Goal: Find specific page/section: Find specific page/section

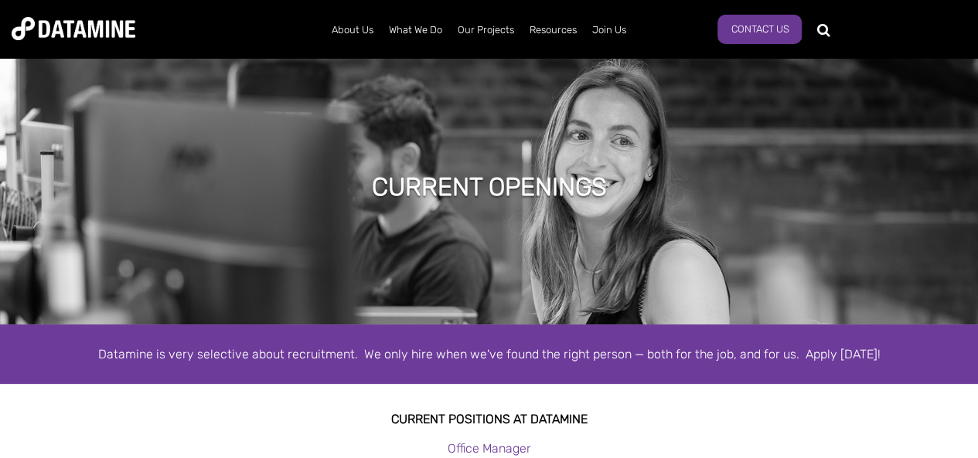
click at [782, 138] on div "Current Openings" at bounding box center [489, 189] width 978 height 271
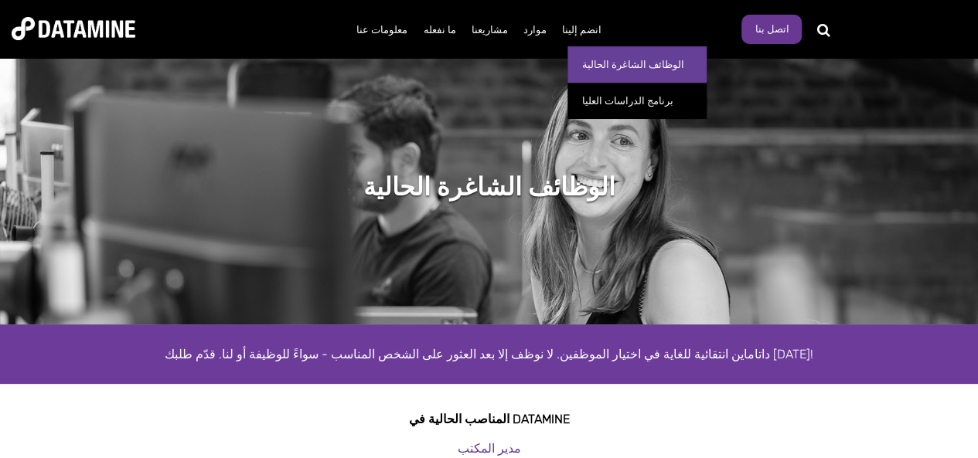
click at [609, 64] on font "الوظائف الشاغرة الحالية" at bounding box center [632, 65] width 102 height 12
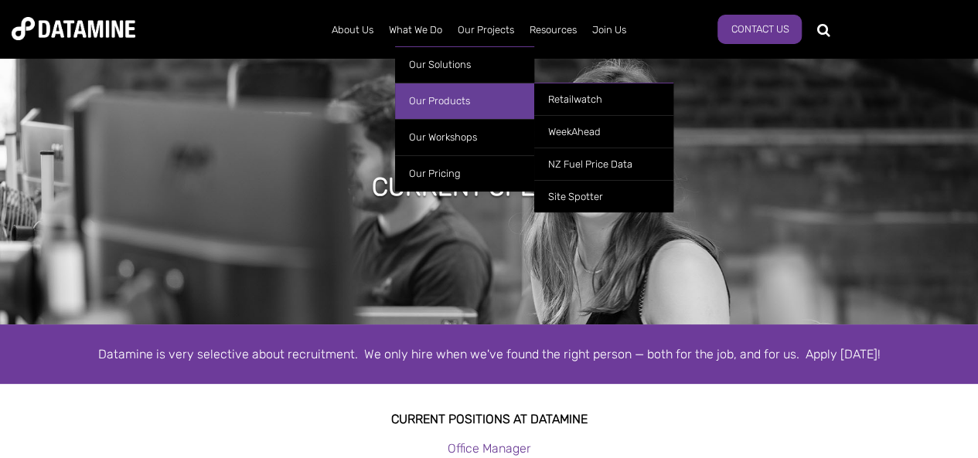
click at [437, 103] on link "Our Products" at bounding box center [464, 101] width 139 height 36
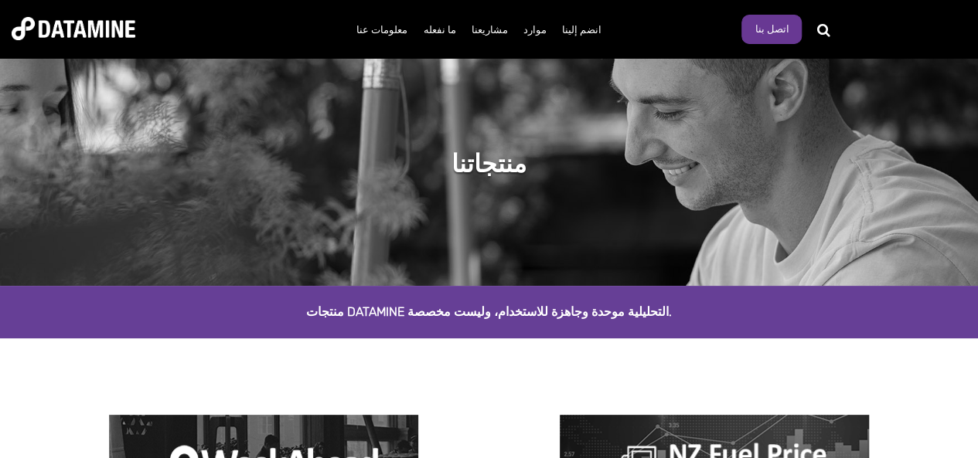
click at [907, 332] on div "منتجات Datamine التحليلية موحدة وجاهزة للاستخدام، وليست مخصصة." at bounding box center [489, 312] width 978 height 53
